Goal: Navigation & Orientation: Find specific page/section

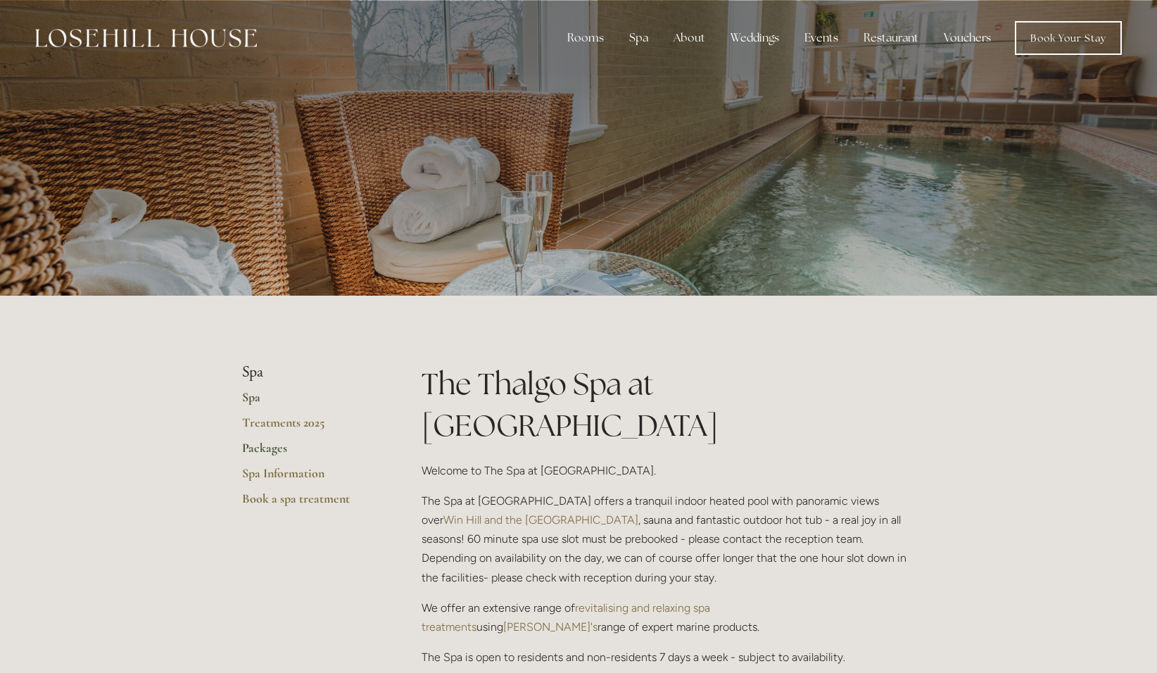
click at [261, 445] on link "Packages" at bounding box center [309, 452] width 134 height 25
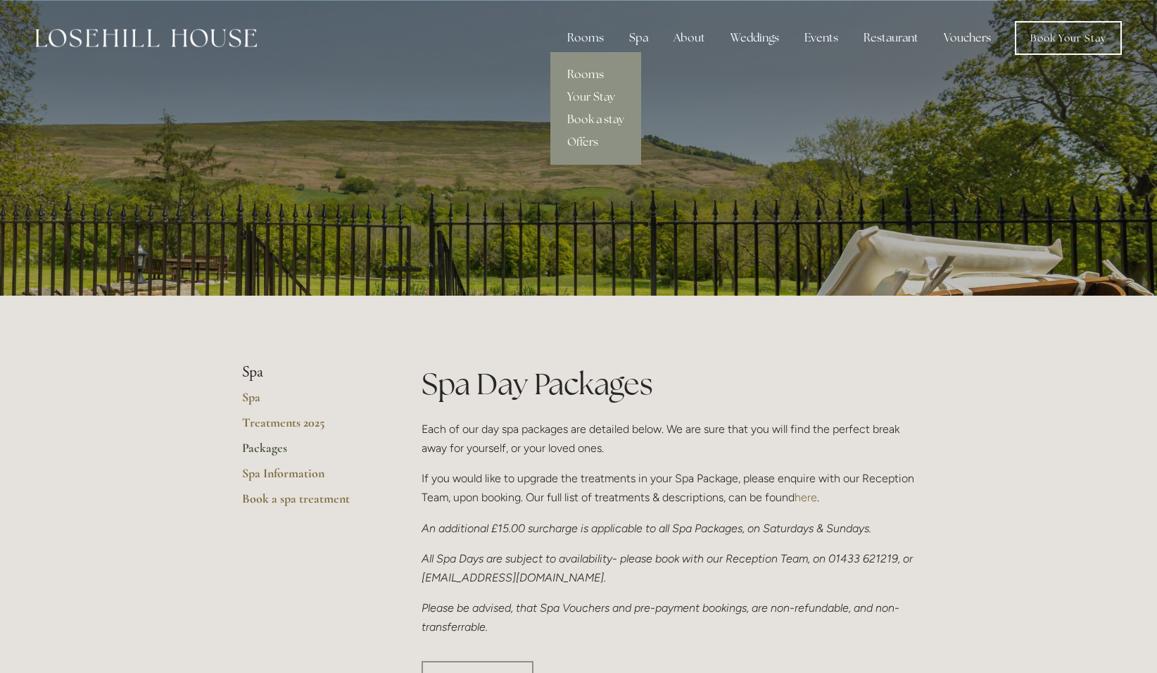
click at [604, 72] on link "Rooms" at bounding box center [595, 74] width 91 height 23
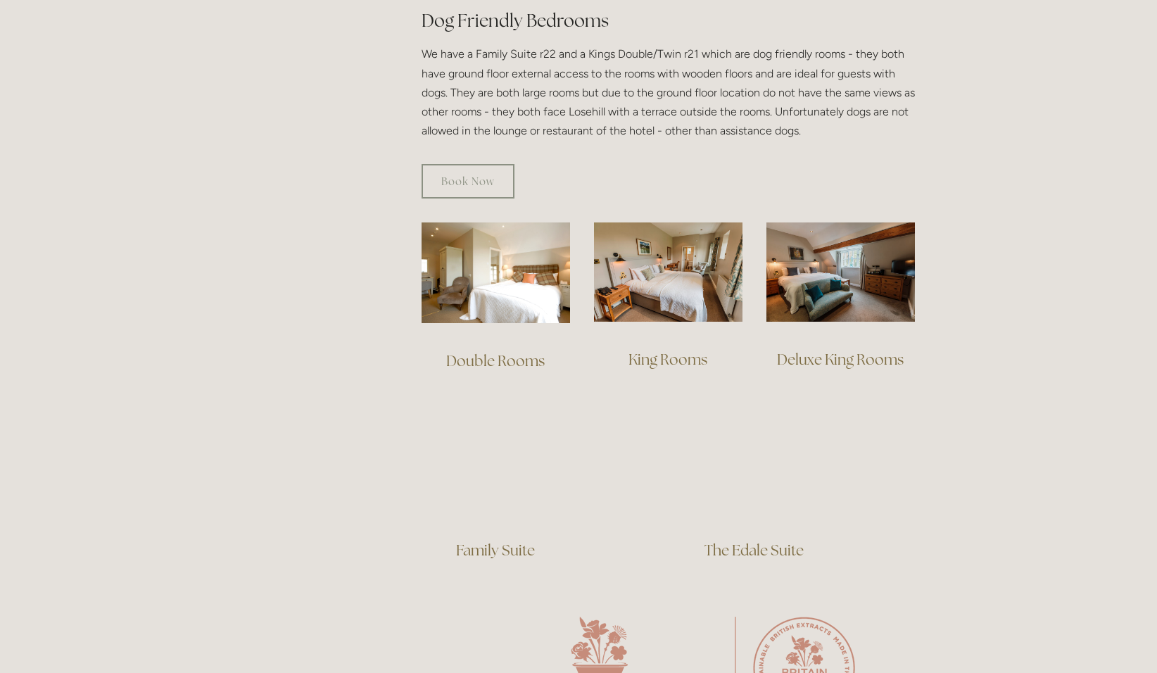
scroll to position [844, 0]
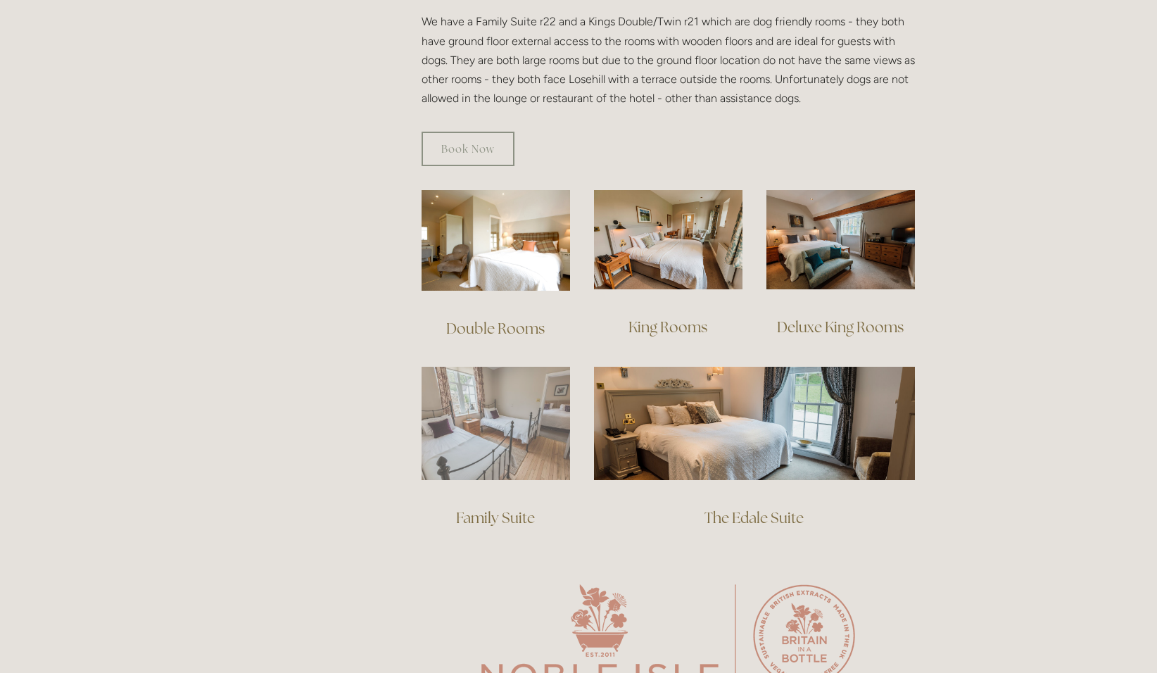
click at [450, 396] on img at bounding box center [496, 423] width 148 height 113
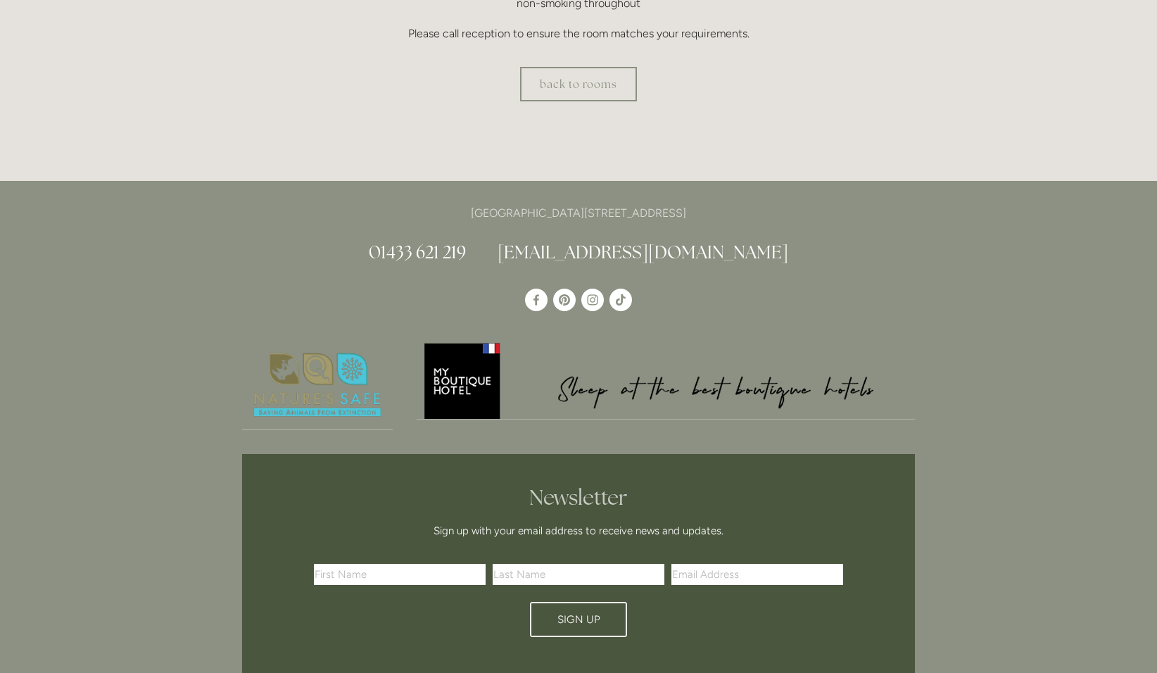
scroll to position [493, 0]
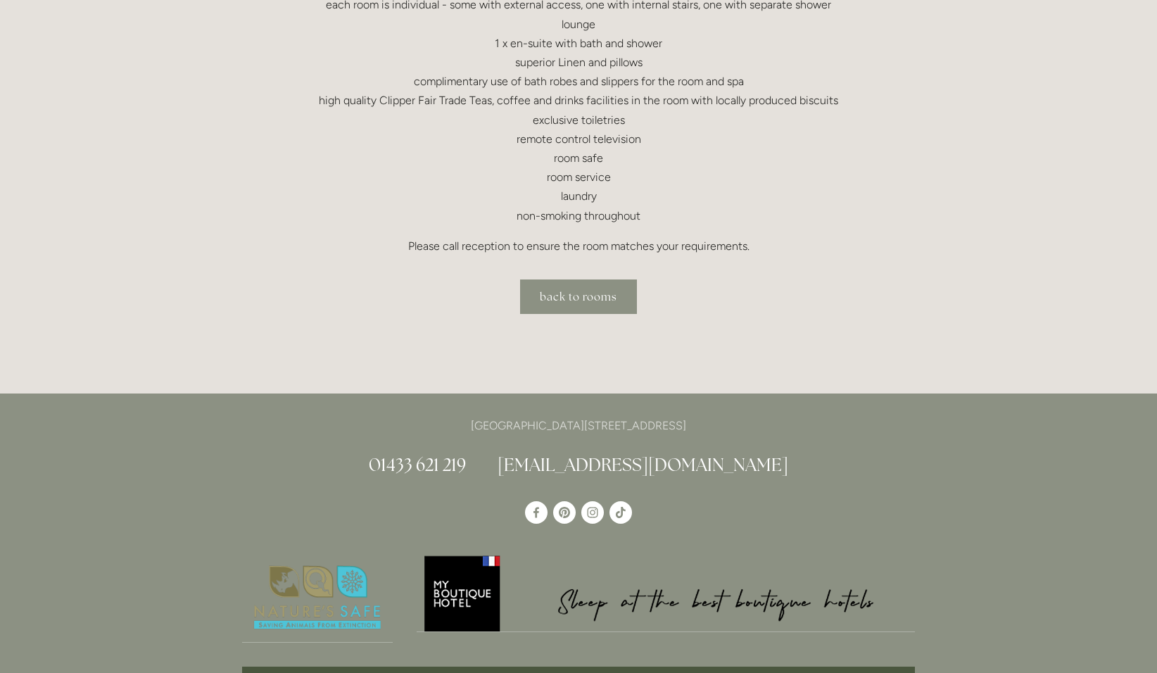
click at [581, 291] on link "back to rooms" at bounding box center [578, 296] width 117 height 34
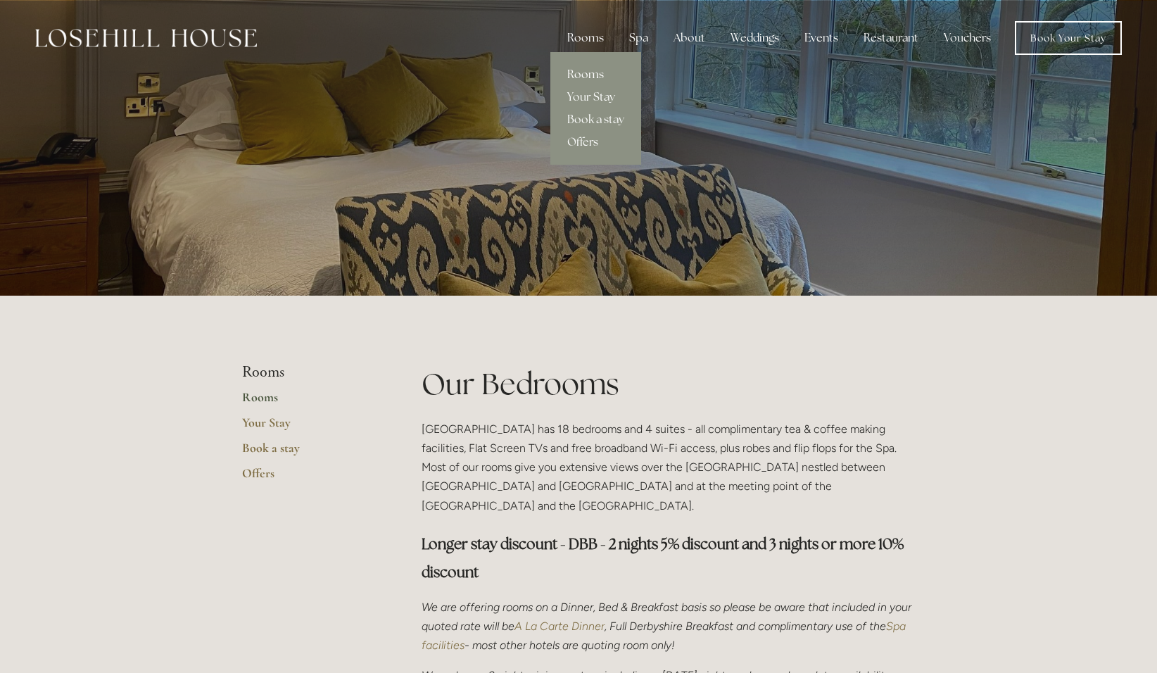
click at [586, 70] on link "Rooms" at bounding box center [595, 74] width 91 height 23
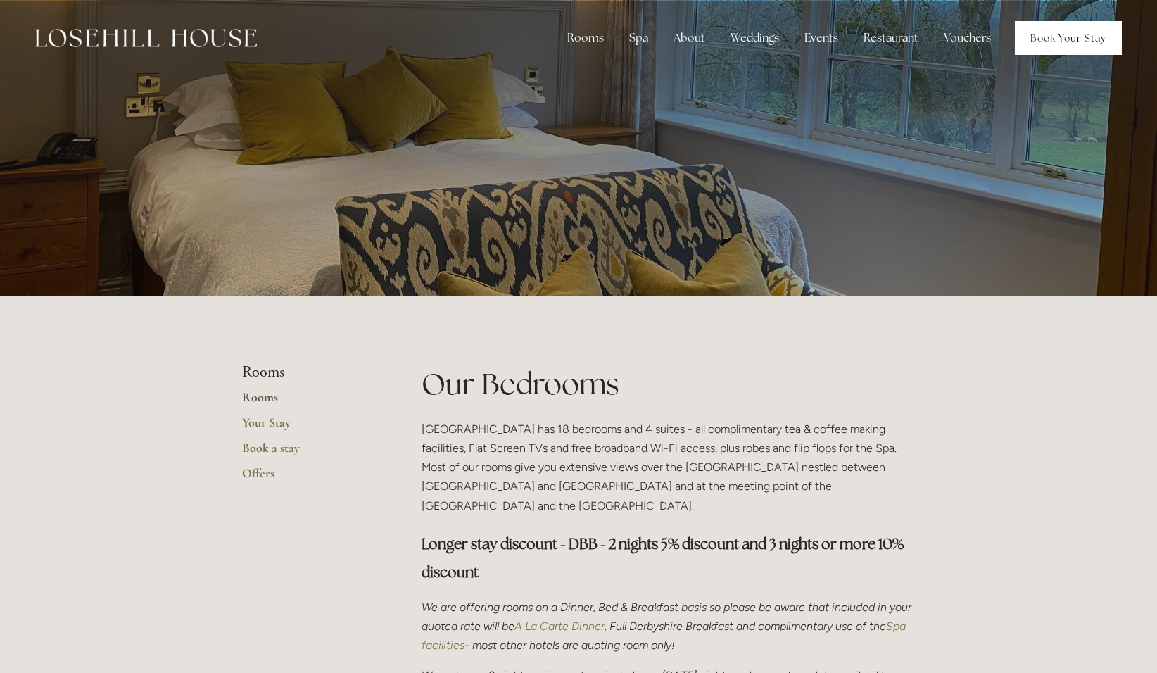
click at [1049, 36] on link "Book Your Stay" at bounding box center [1068, 38] width 107 height 34
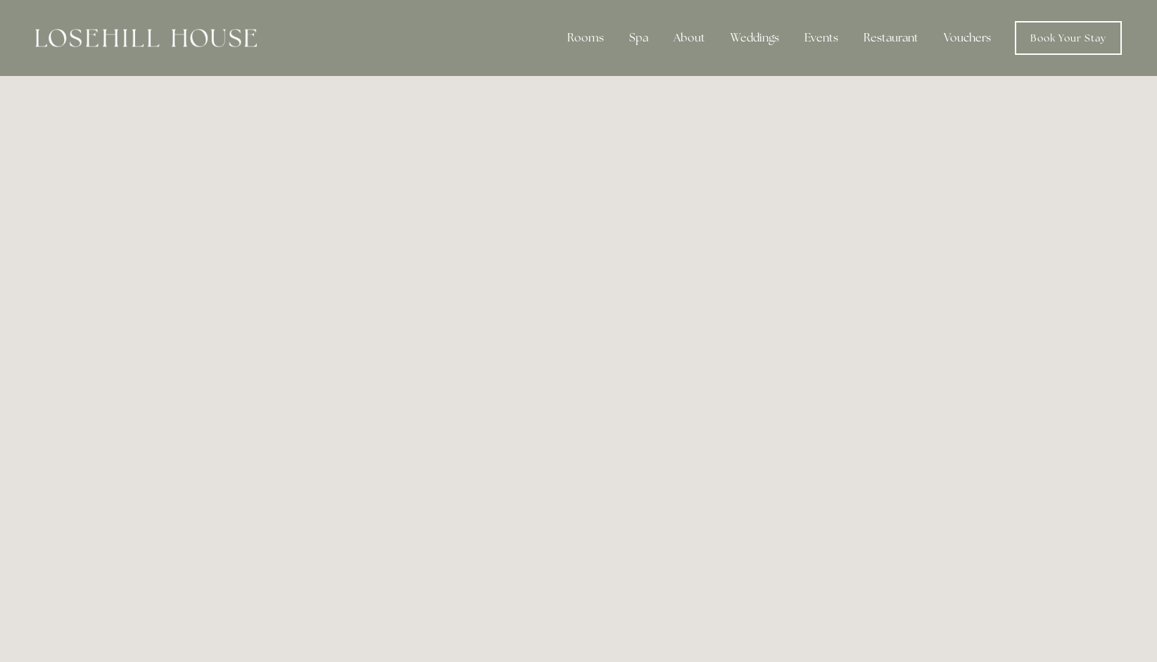
click at [948, 36] on link "Vouchers" at bounding box center [967, 38] width 70 height 28
